Goal: Information Seeking & Learning: Check status

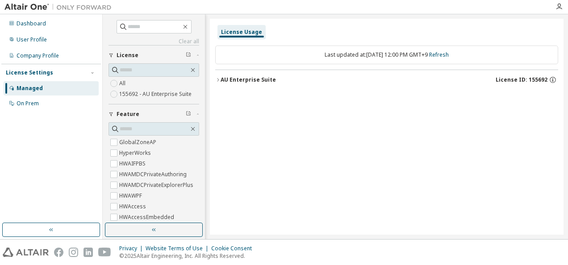
click at [246, 37] on div "License Usage" at bounding box center [241, 32] width 48 height 14
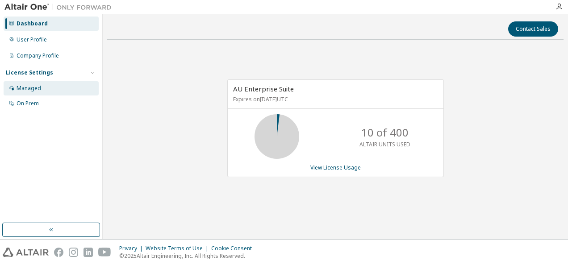
click at [35, 90] on div "Managed" at bounding box center [29, 88] width 25 height 7
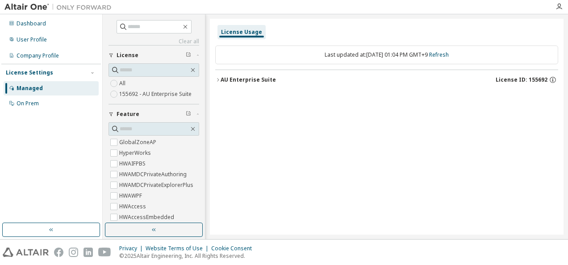
click at [137, 115] on div "Feature" at bounding box center [156, 114] width 80 height 7
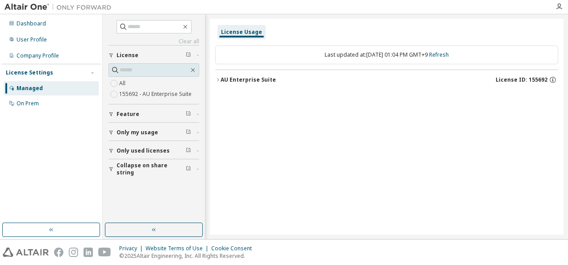
click at [233, 77] on div "AU Enterprise Suite" at bounding box center [247, 79] width 55 height 7
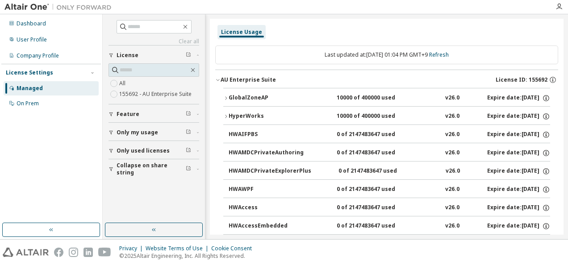
click at [233, 77] on div "AU Enterprise Suite" at bounding box center [247, 79] width 55 height 7
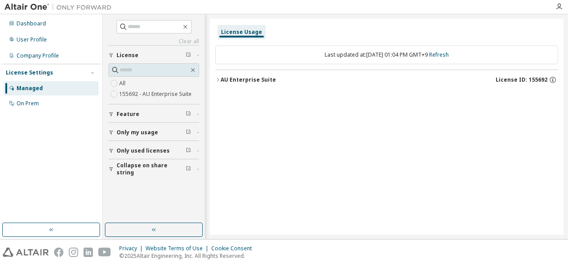
click at [233, 81] on div "AU Enterprise Suite" at bounding box center [247, 79] width 55 height 7
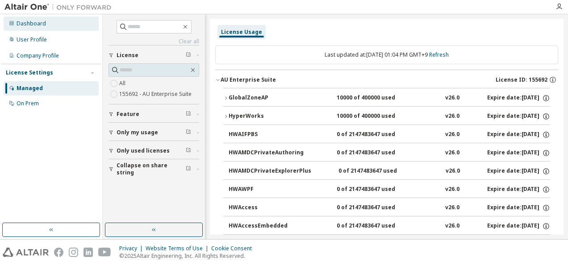
click at [31, 26] on div "Dashboard" at bounding box center [31, 23] width 29 height 7
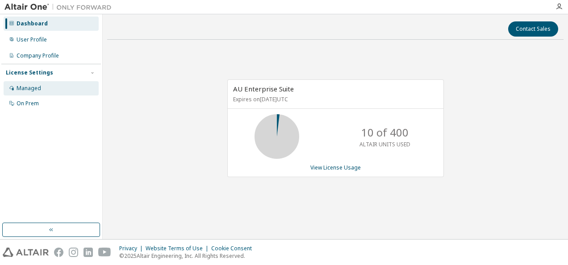
click at [30, 90] on div "Managed" at bounding box center [29, 88] width 25 height 7
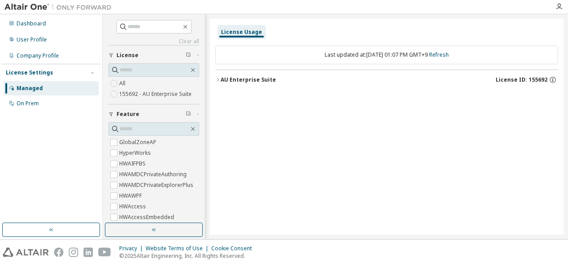
click at [127, 106] on button "Feature" at bounding box center [153, 114] width 91 height 20
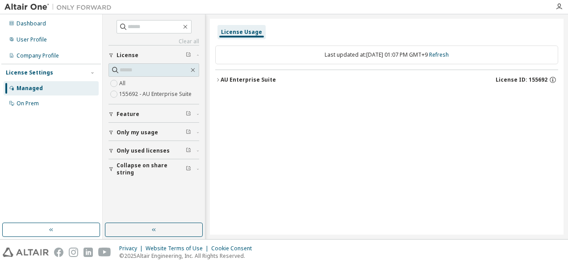
click at [244, 35] on div "License Usage" at bounding box center [241, 32] width 41 height 7
click at [295, 54] on div "Last updated at: Tue 2025-10-07 01:07 PM GMT+9 Refresh" at bounding box center [386, 55] width 343 height 19
click at [244, 30] on div "License Usage" at bounding box center [241, 32] width 41 height 7
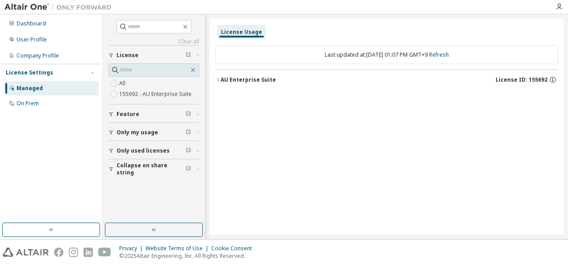
click at [238, 35] on div "License Usage" at bounding box center [241, 32] width 41 height 7
click at [40, 88] on div "Managed" at bounding box center [30, 88] width 26 height 7
